Goal: Task Accomplishment & Management: Use online tool/utility

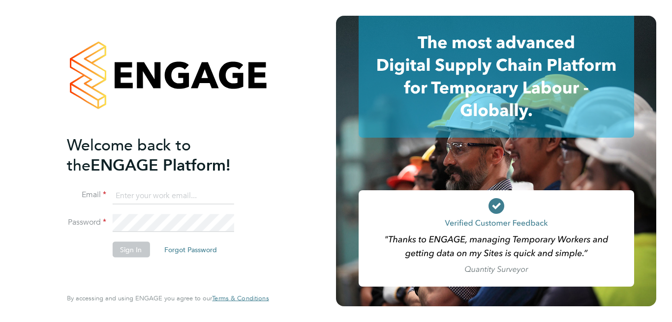
click at [148, 191] on input at bounding box center [173, 196] width 122 height 18
type input "mark.woodsworth@gmail.com"
click at [125, 253] on button "Sign In" at bounding box center [130, 250] width 37 height 16
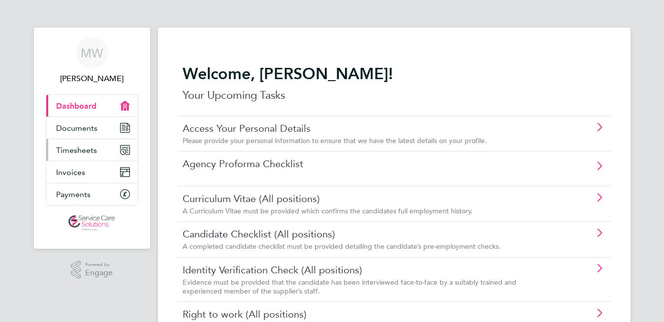
click at [75, 150] on span "Timesheets" at bounding box center [76, 150] width 41 height 9
